Goal: Check status: Check status

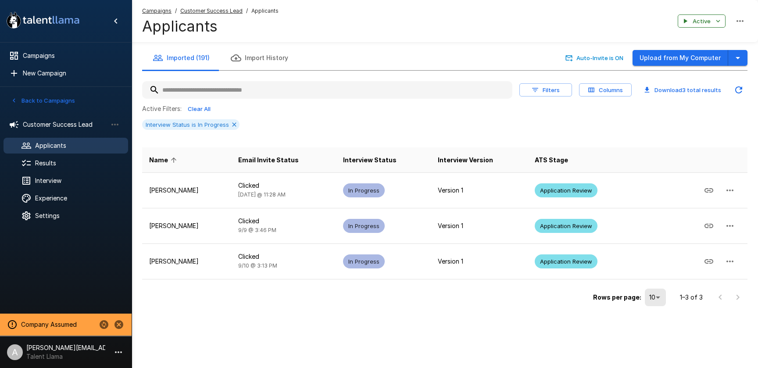
click at [206, 11] on u "Customer Success Lead" at bounding box center [211, 10] width 62 height 7
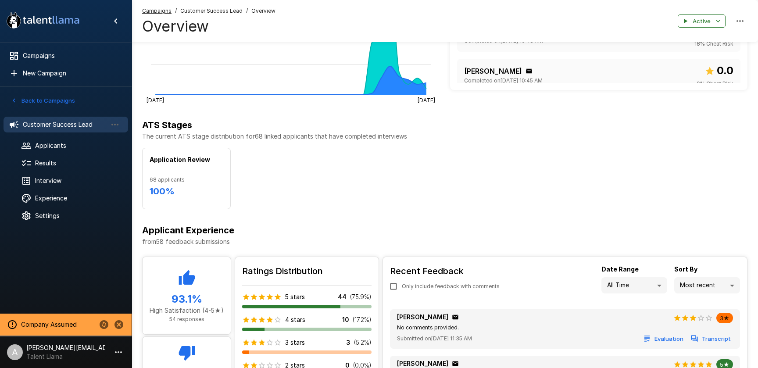
scroll to position [317, 0]
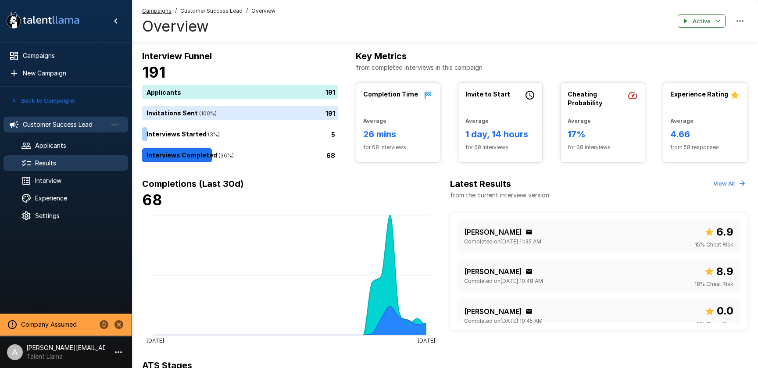
click at [44, 161] on span "Results" at bounding box center [78, 163] width 86 height 9
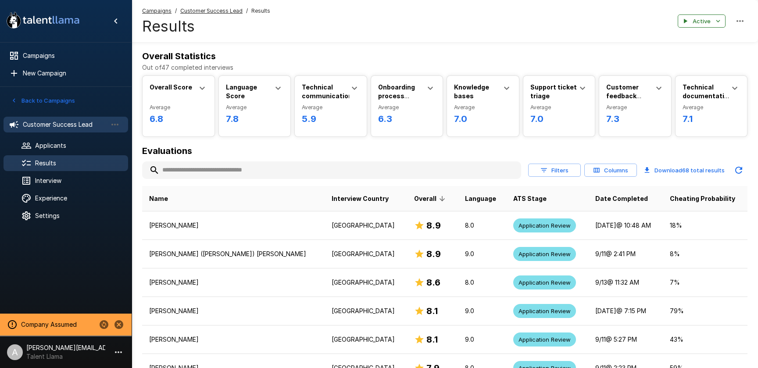
click at [48, 125] on span "Customer Success Lead" at bounding box center [65, 124] width 84 height 9
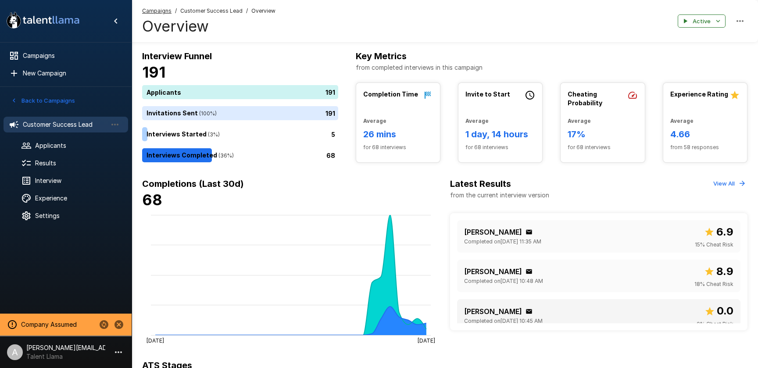
click at [617, 304] on div "[PERSON_NAME] Completed on [DATE] 10:45 AM 0.0 0 % Cheat Risk" at bounding box center [598, 315] width 269 height 25
